Goal: Task Accomplishment & Management: Complete application form

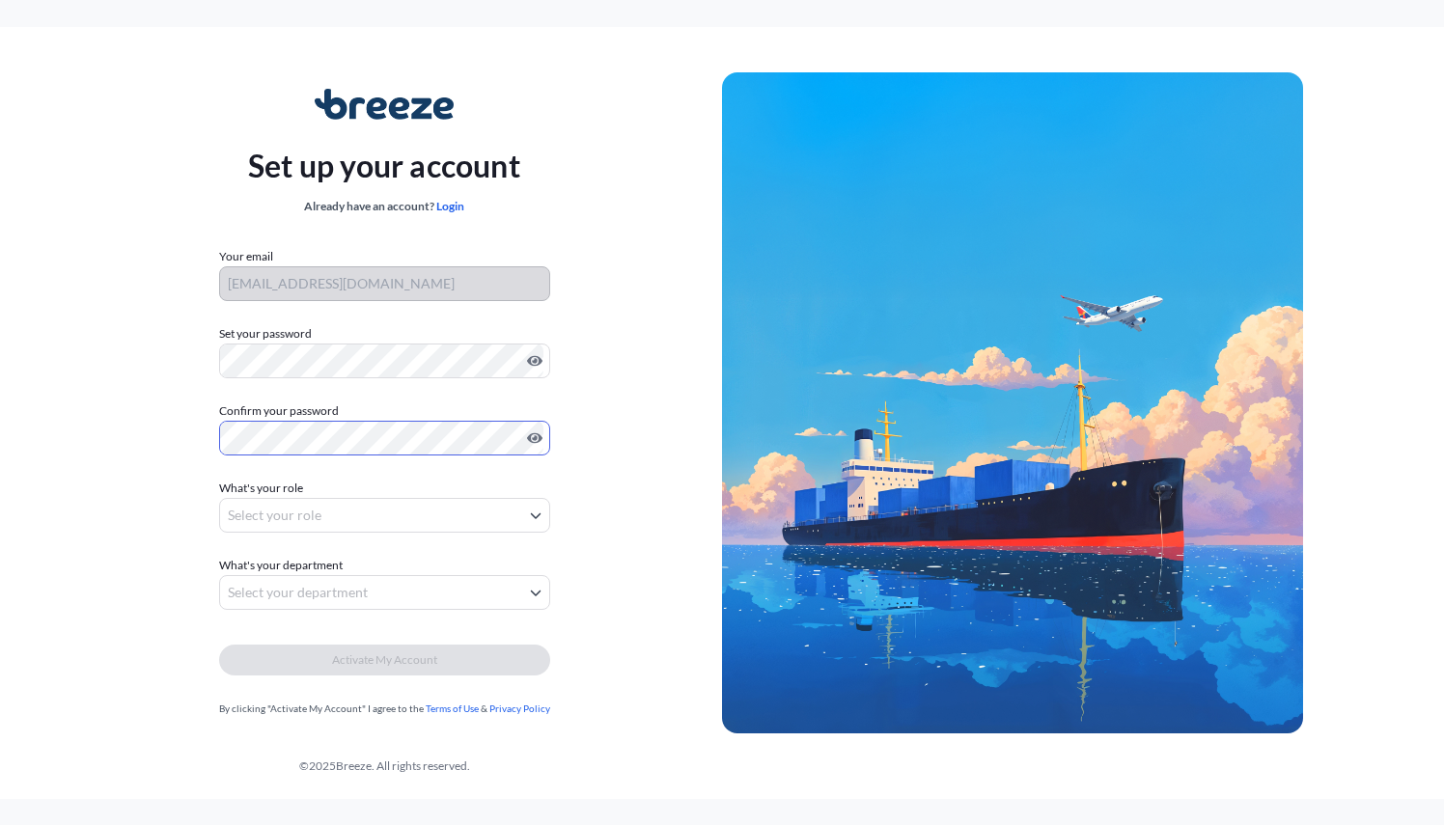
click at [367, 515] on body "Set up your account Already have an account? Login Your email [EMAIL_ADDRESS][D…" at bounding box center [722, 412] width 1444 height 825
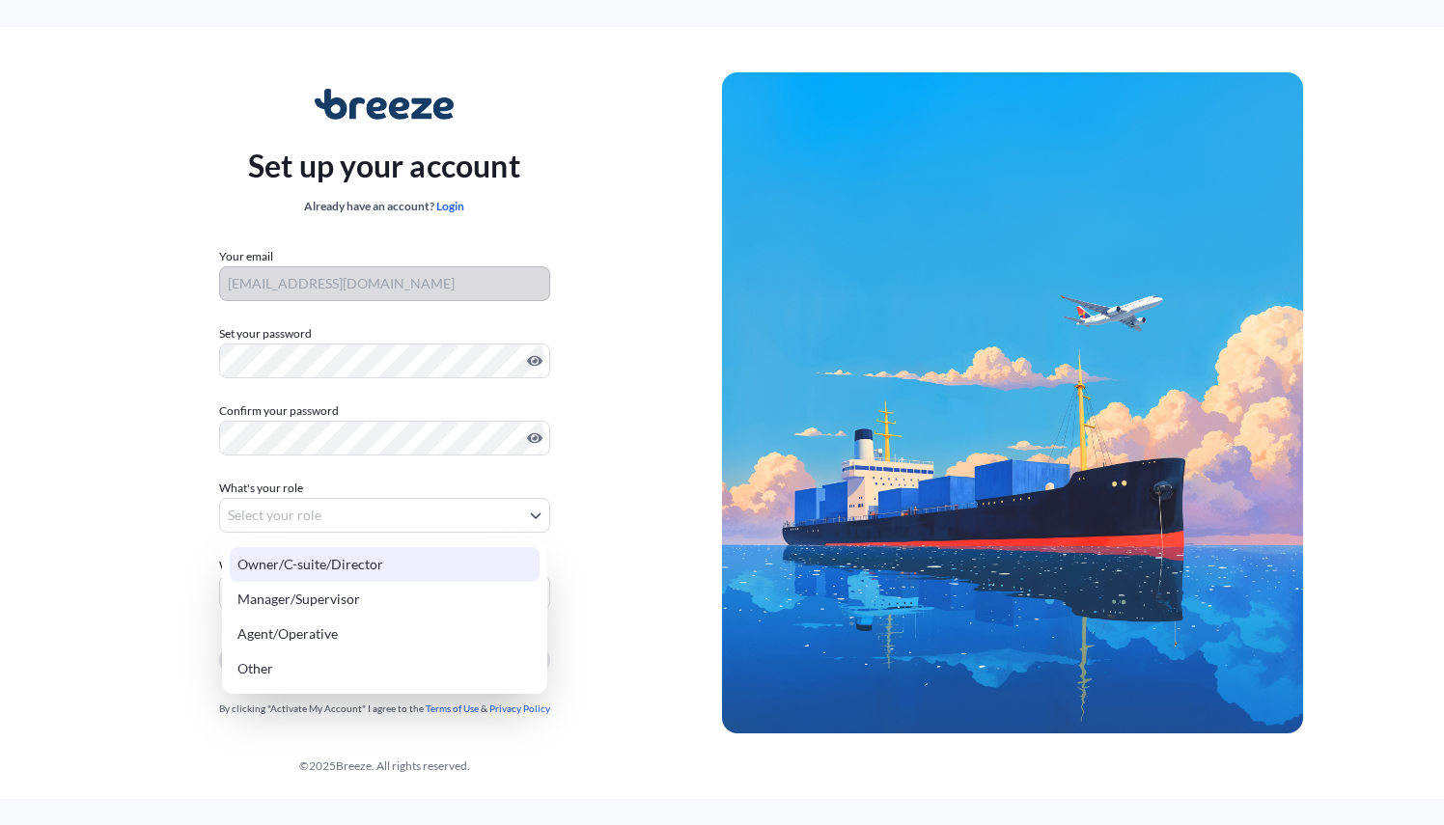
click at [366, 563] on div "Owner/C-suite/Director" at bounding box center [385, 564] width 310 height 35
select select "owner/c-suite/director"
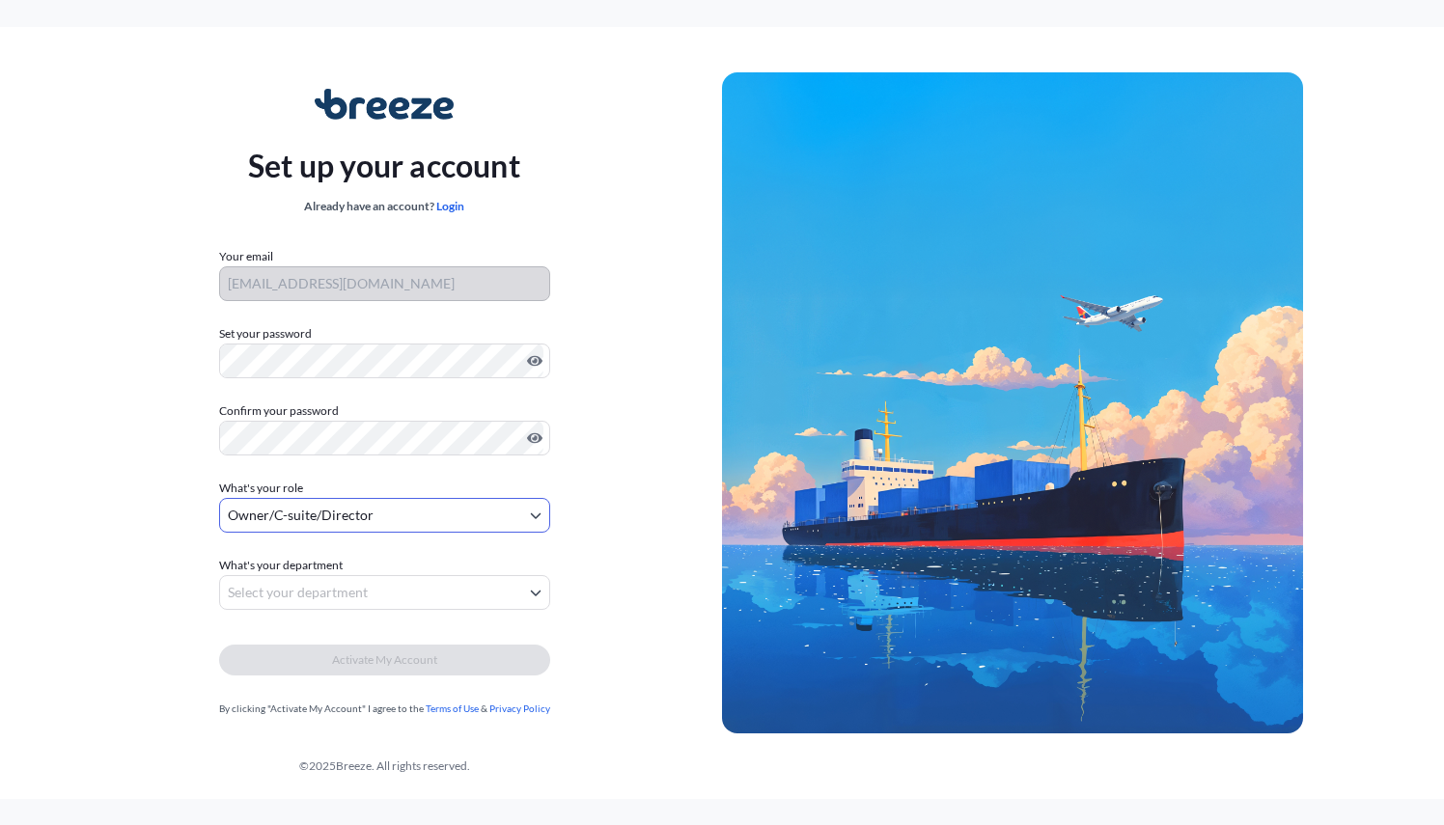
click at [348, 596] on body "Set up your account Already have an account? Login Your email [EMAIL_ADDRESS][D…" at bounding box center [722, 412] width 1444 height 825
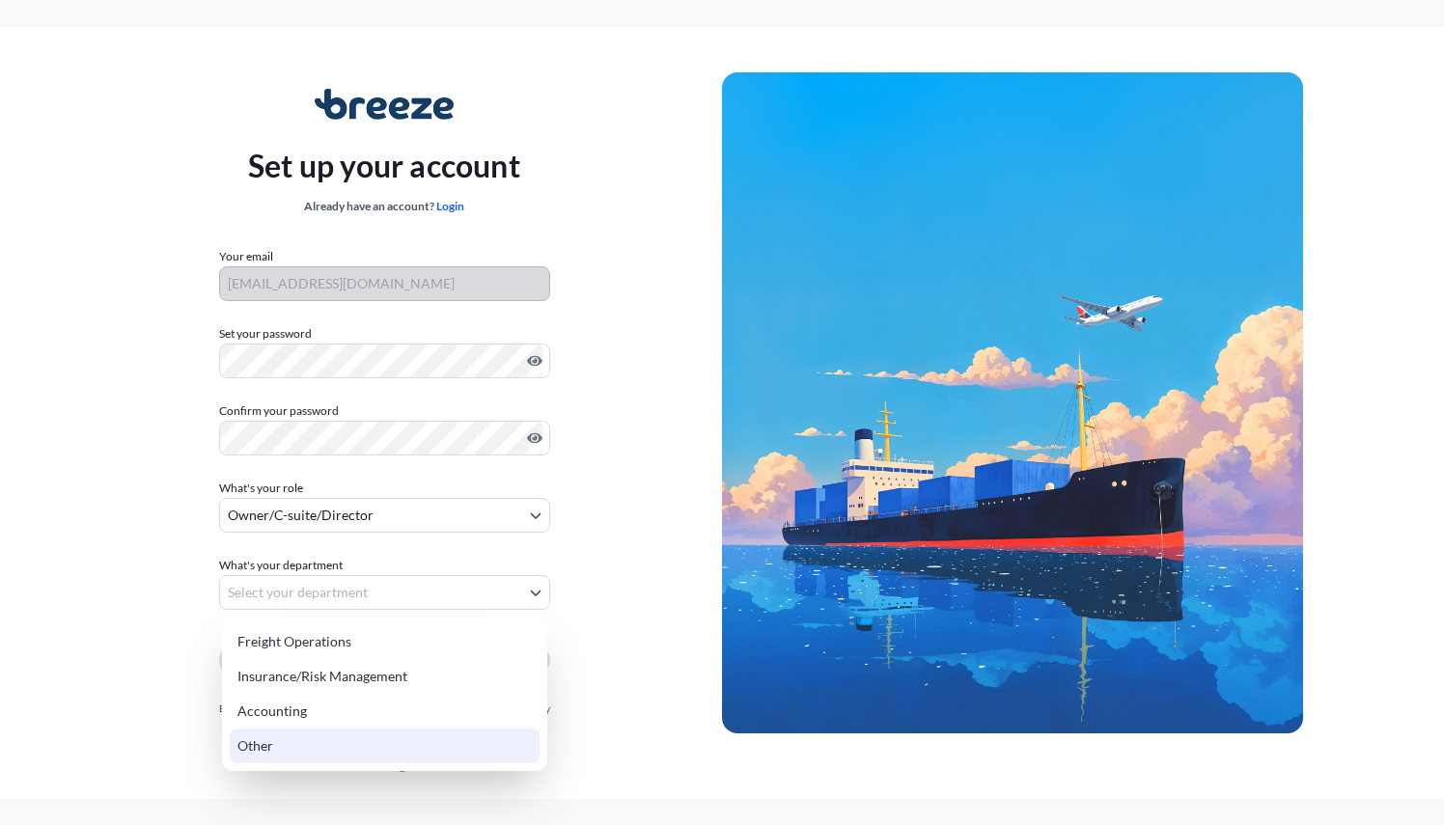
click at [295, 743] on div "Other" at bounding box center [385, 746] width 310 height 35
select select "other"
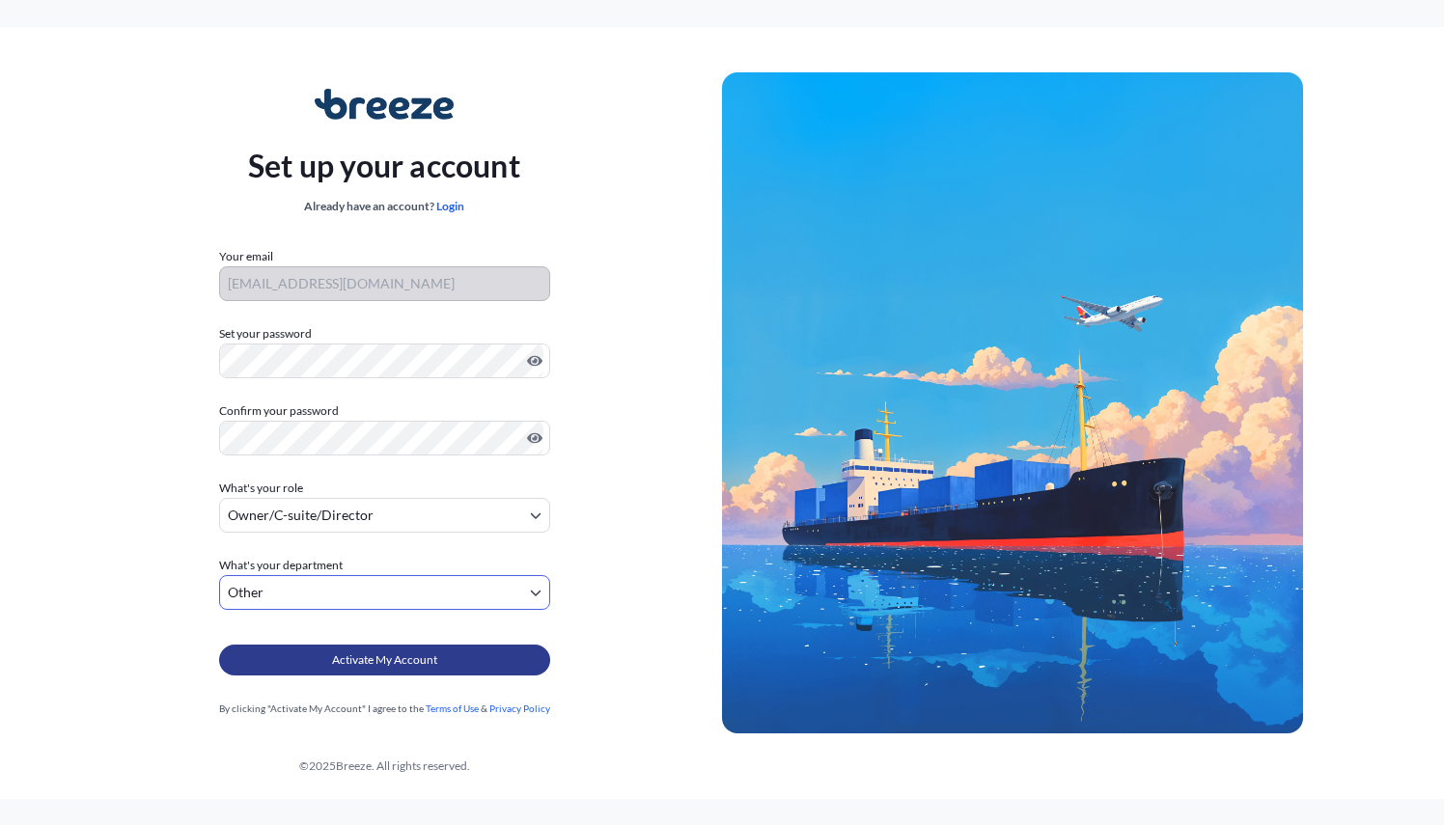
click at [361, 666] on span "Activate My Account" at bounding box center [384, 660] width 105 height 19
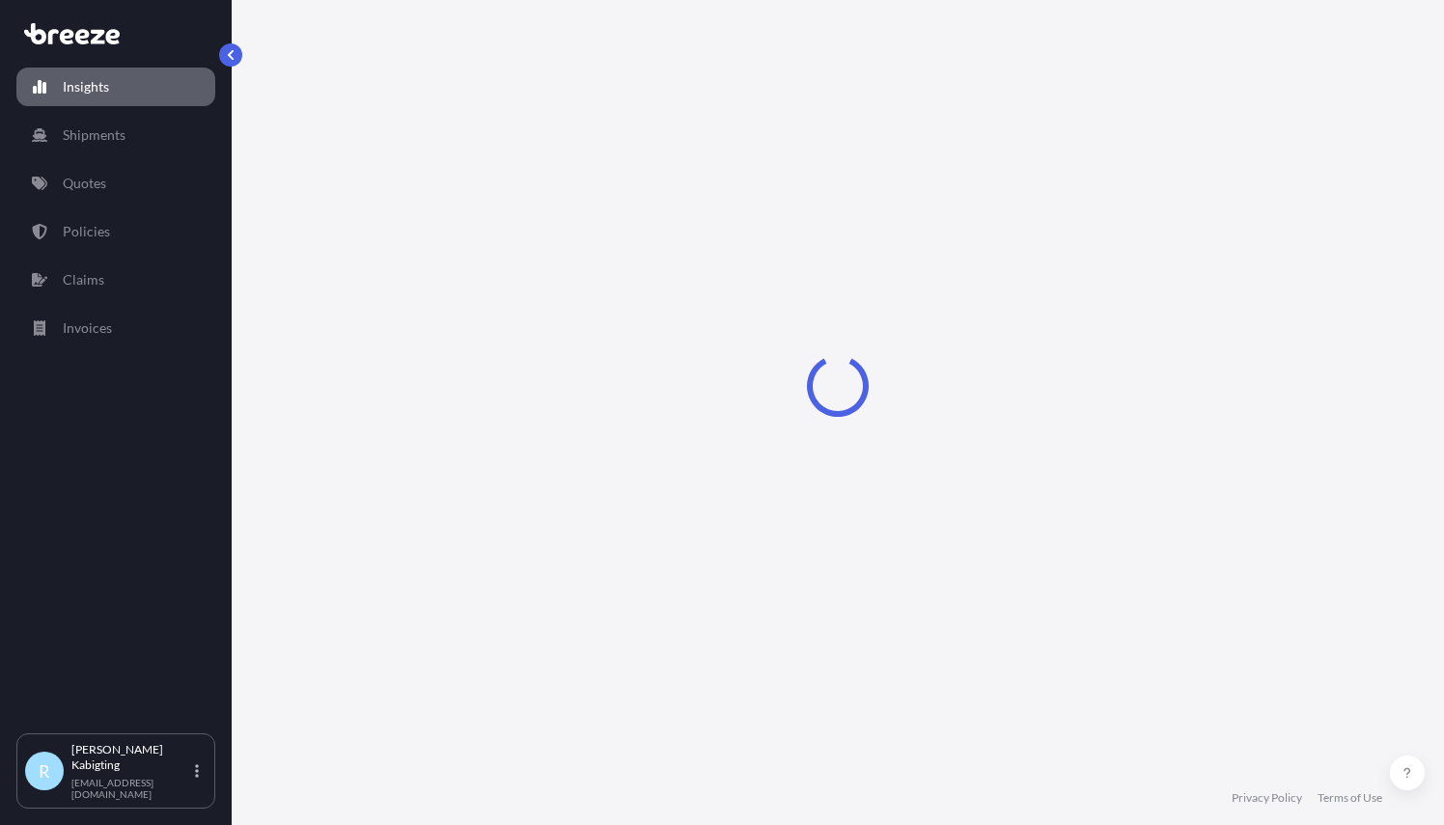
select select "2025"
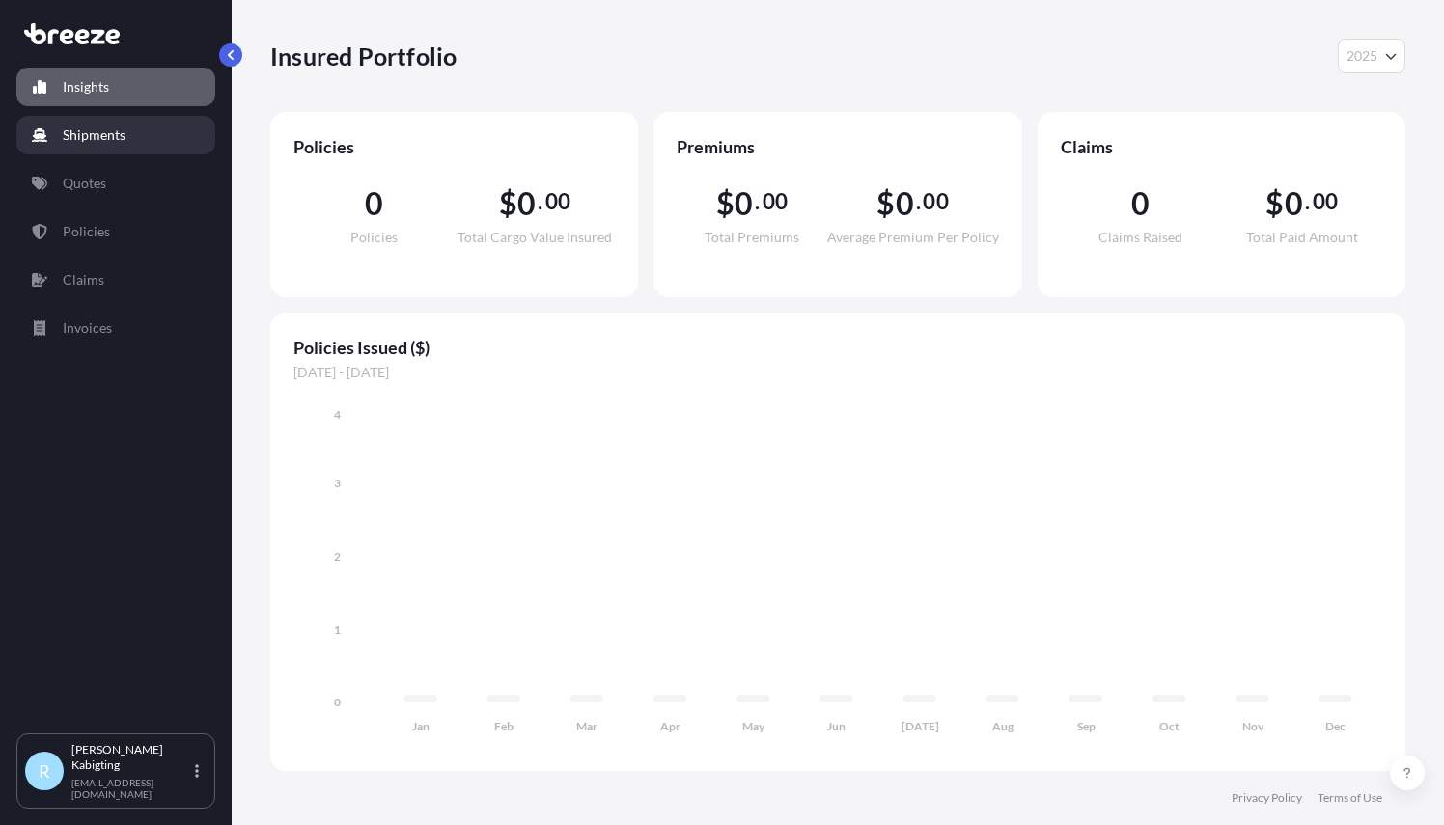
click at [120, 140] on p "Shipments" at bounding box center [94, 134] width 63 height 19
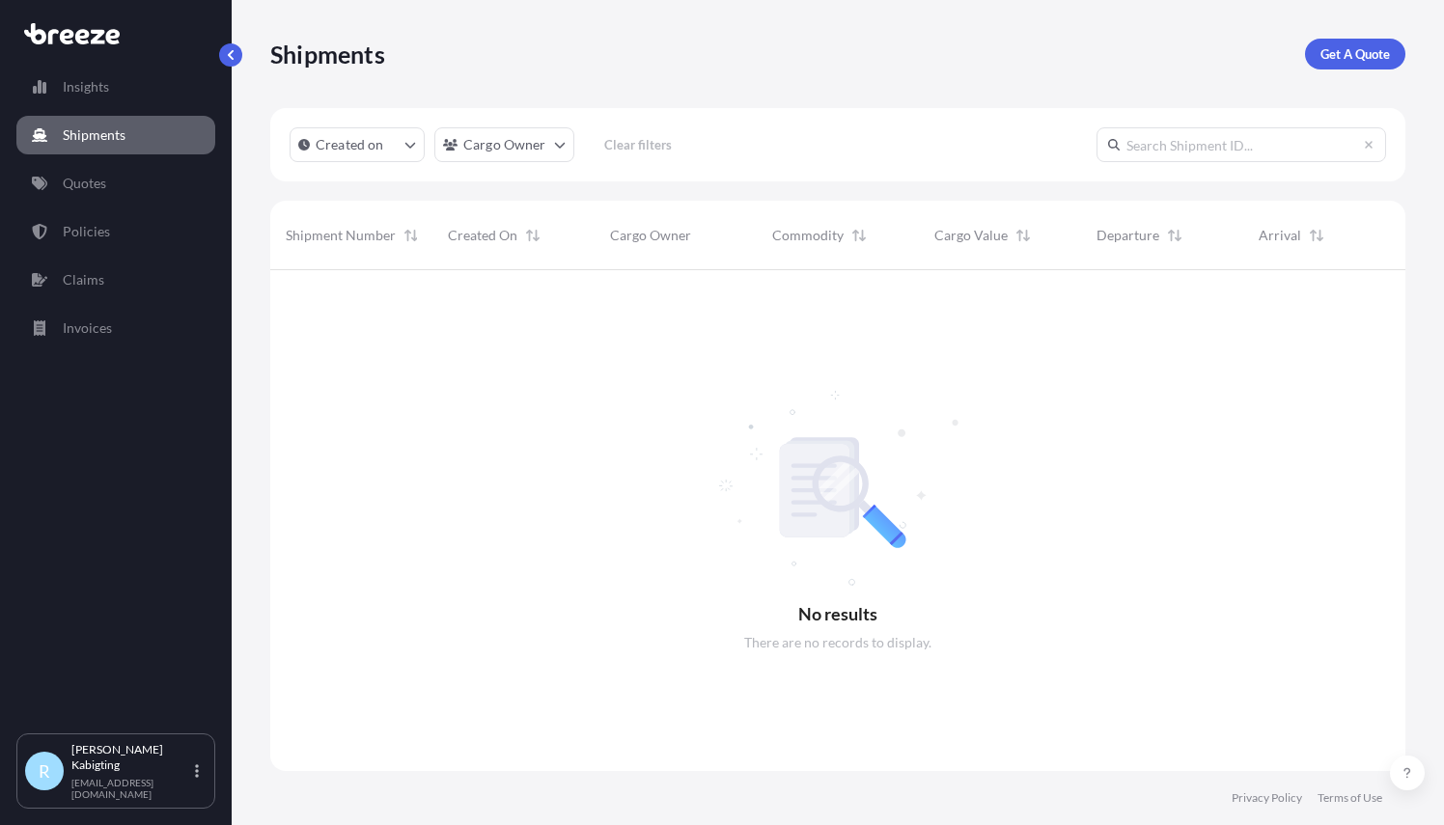
scroll to position [556, 1120]
